Goal: Use online tool/utility: Utilize a website feature to perform a specific function

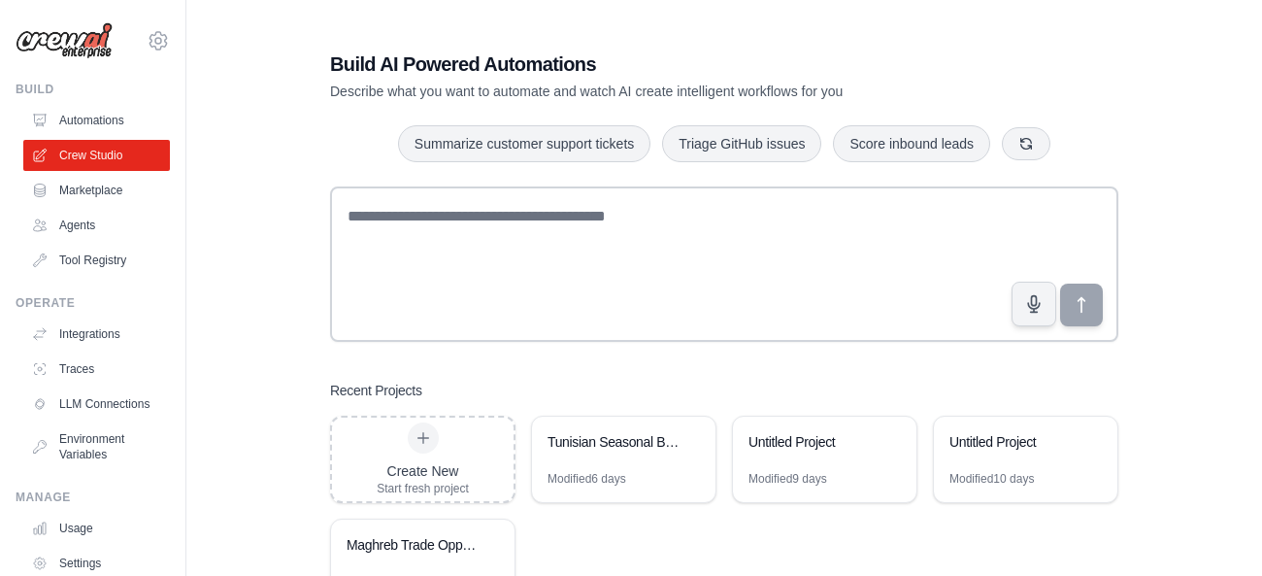
click at [649, 460] on div "Tunisian Seasonal Business Forecast Team" at bounding box center [623, 443] width 183 height 54
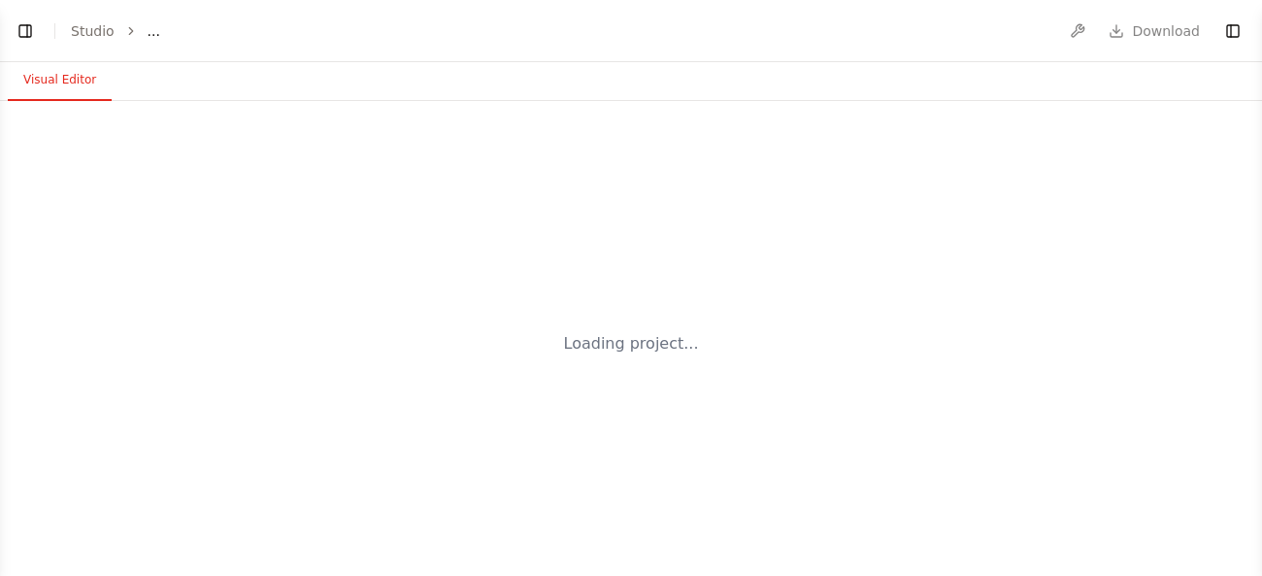
select select "****"
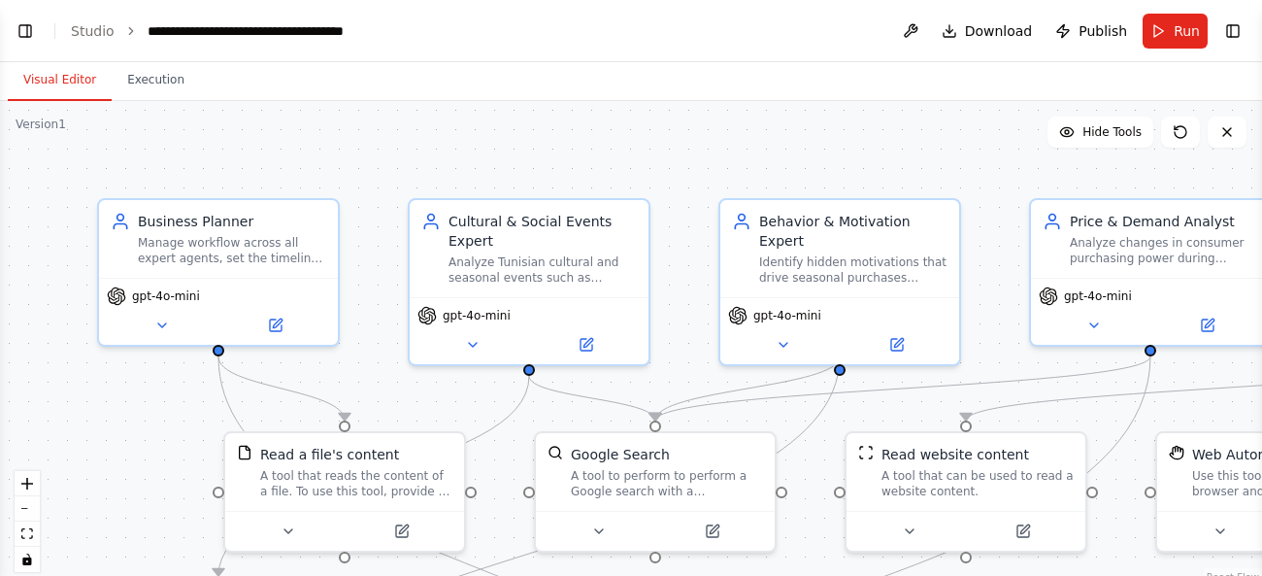
scroll to position [5610, 0]
click at [26, 506] on button "zoom out" at bounding box center [27, 508] width 25 height 25
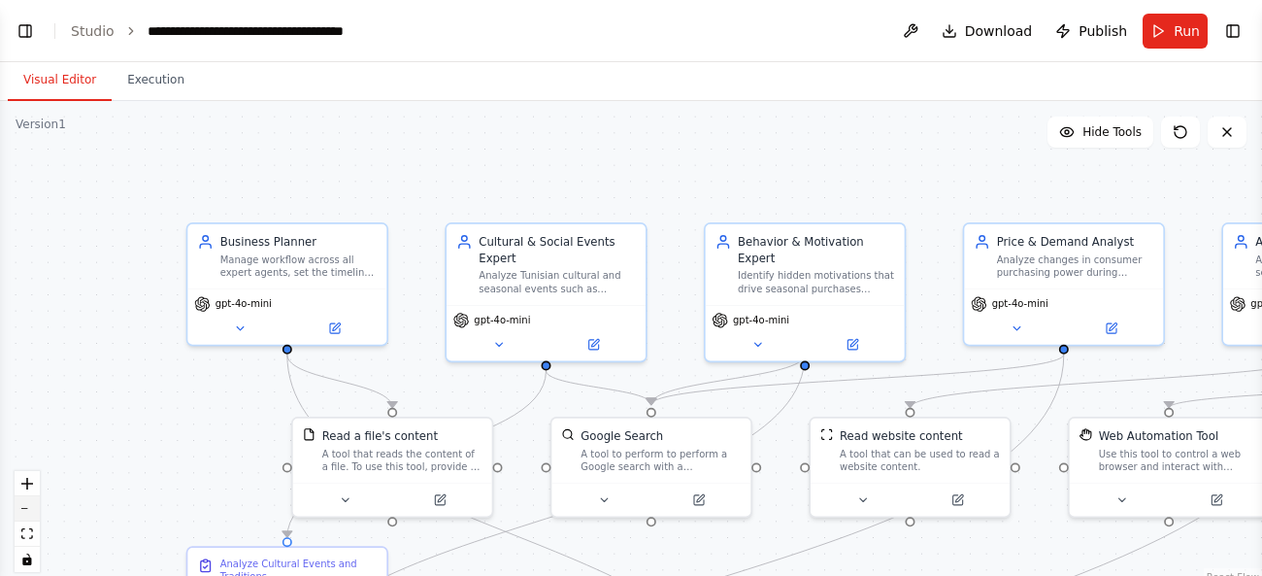
click at [26, 506] on button "zoom out" at bounding box center [27, 508] width 25 height 25
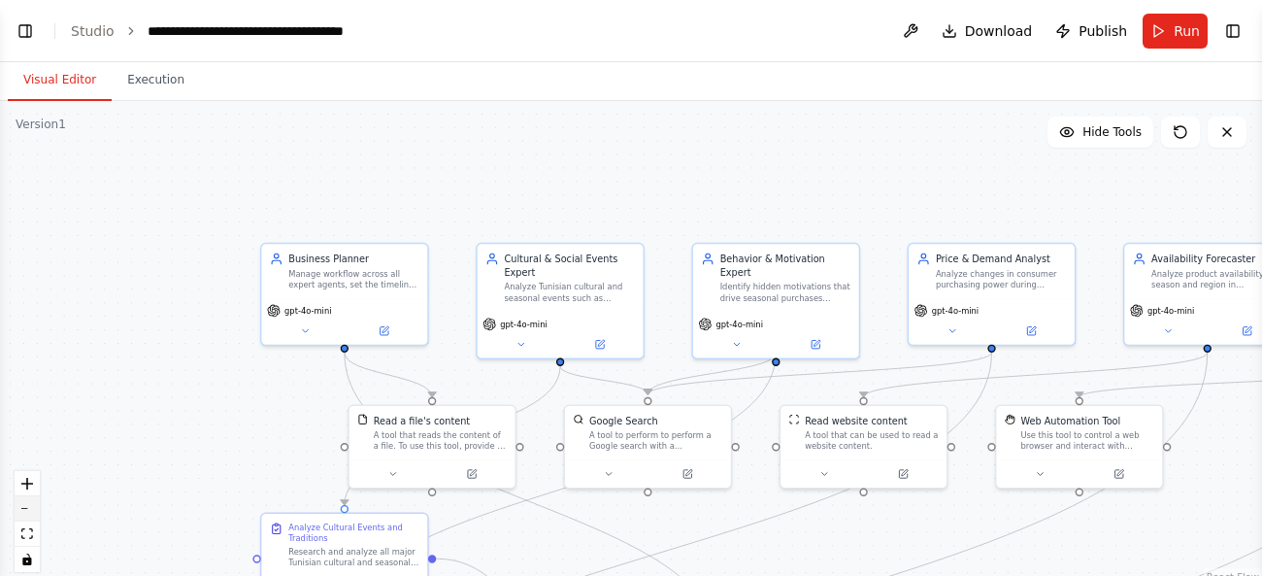
click at [26, 506] on button "zoom out" at bounding box center [27, 508] width 25 height 25
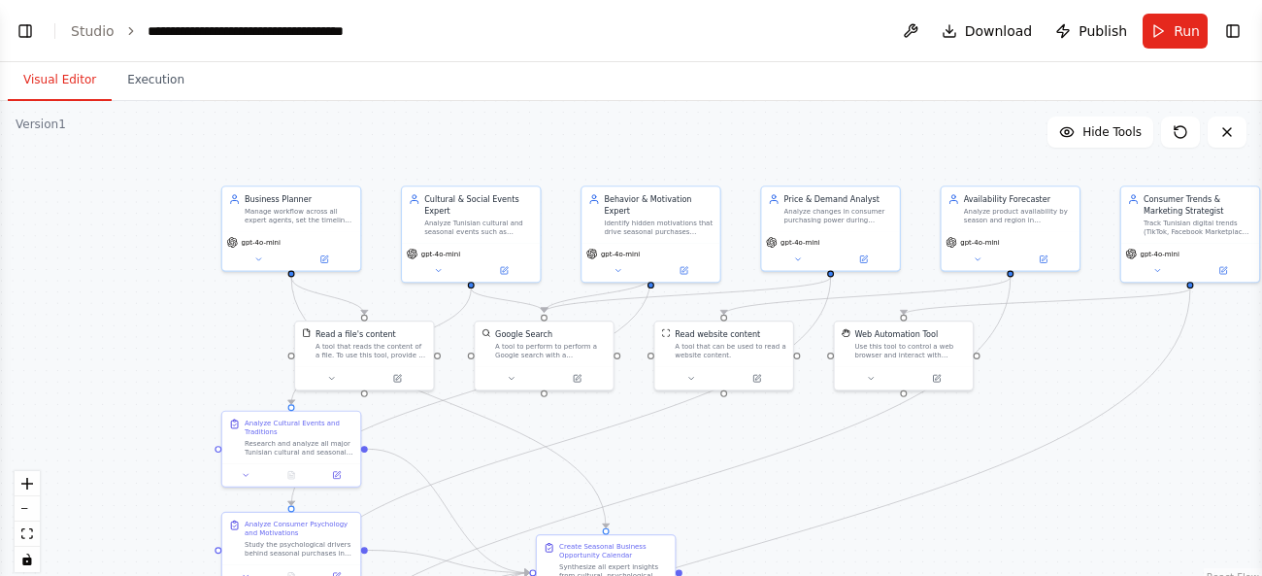
drag, startPoint x: 216, startPoint y: 419, endPoint x: 113, endPoint y: 346, distance: 126.6
click at [113, 346] on div ".deletable-edge-delete-btn { width: 20px; height: 20px; border: 0px solid #ffff…" at bounding box center [631, 343] width 1262 height 485
click at [1187, 31] on span "Run" at bounding box center [1187, 30] width 26 height 19
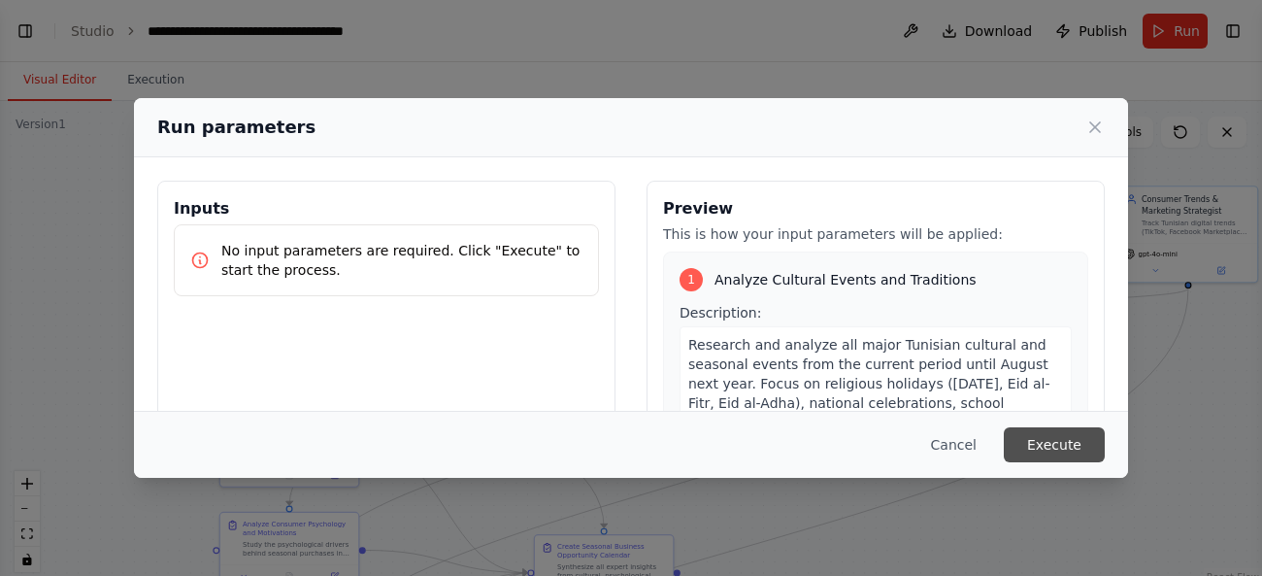
click at [1060, 447] on button "Execute" at bounding box center [1054, 444] width 101 height 35
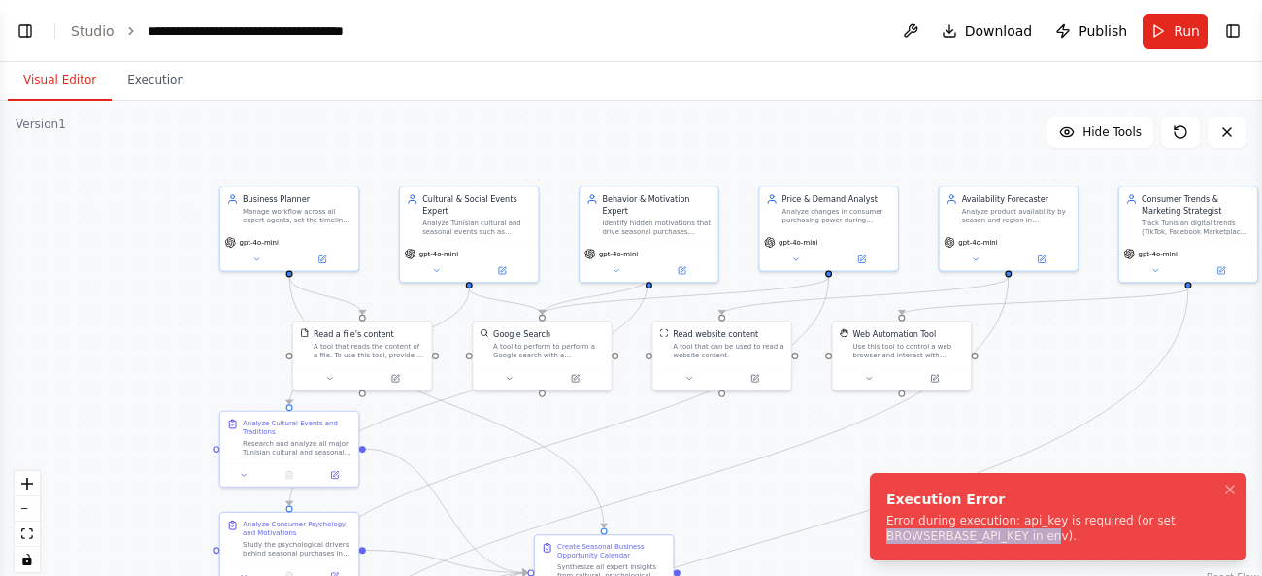
drag, startPoint x: 1044, startPoint y: 541, endPoint x: 888, endPoint y: 535, distance: 156.4
click at [888, 535] on div "Error during execution: api_key is required (or set BROWSERBASE_API_KEY in env)." at bounding box center [1054, 528] width 336 height 31
copy div "BROWSERBASE_API_KEY in en"
